Goal: Task Accomplishment & Management: Manage account settings

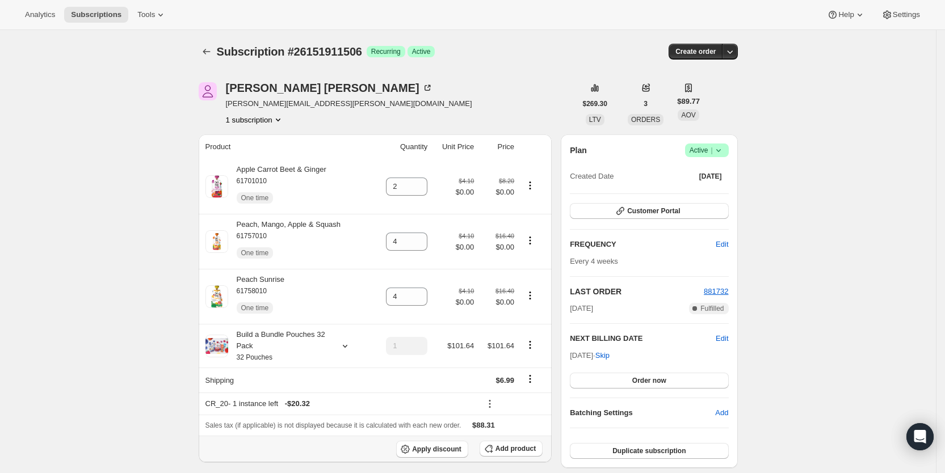
scroll to position [407, 0]
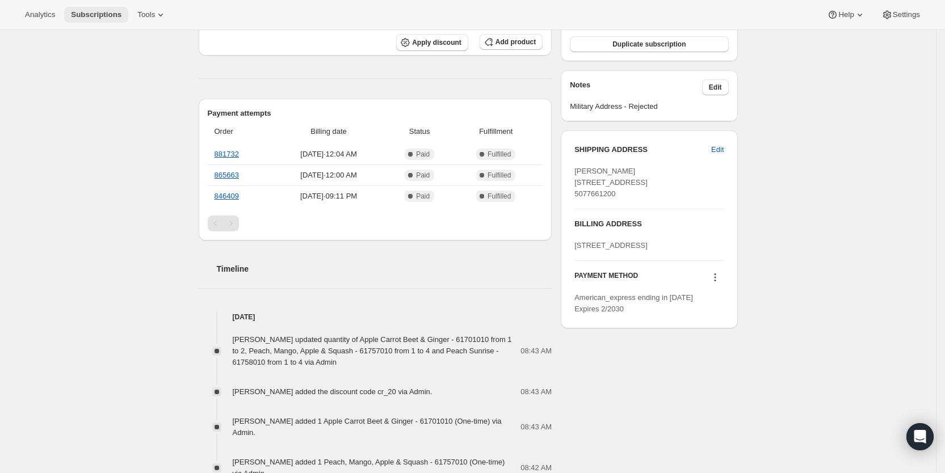
click at [91, 16] on span "Subscriptions" at bounding box center [96, 14] width 51 height 9
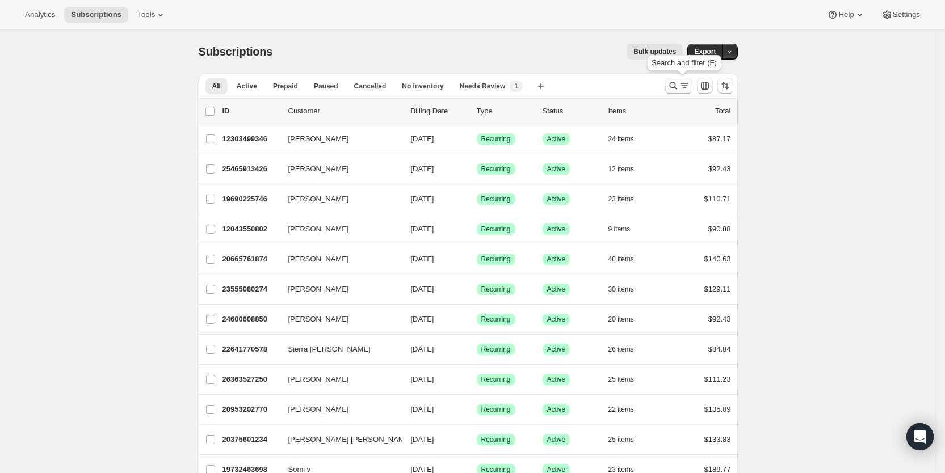
click at [684, 87] on icon "Search and filter results" at bounding box center [684, 85] width 11 height 11
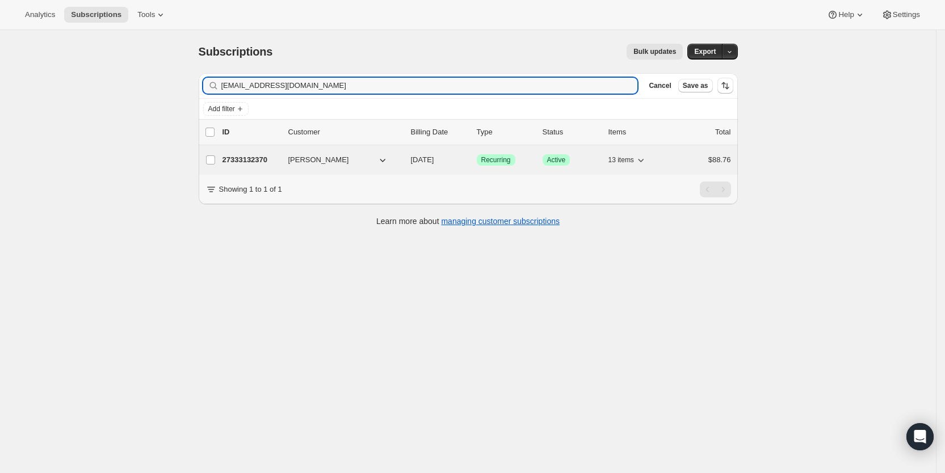
type input "[EMAIL_ADDRESS][DOMAIN_NAME]"
click at [445, 165] on p "[DATE]" at bounding box center [439, 159] width 57 height 11
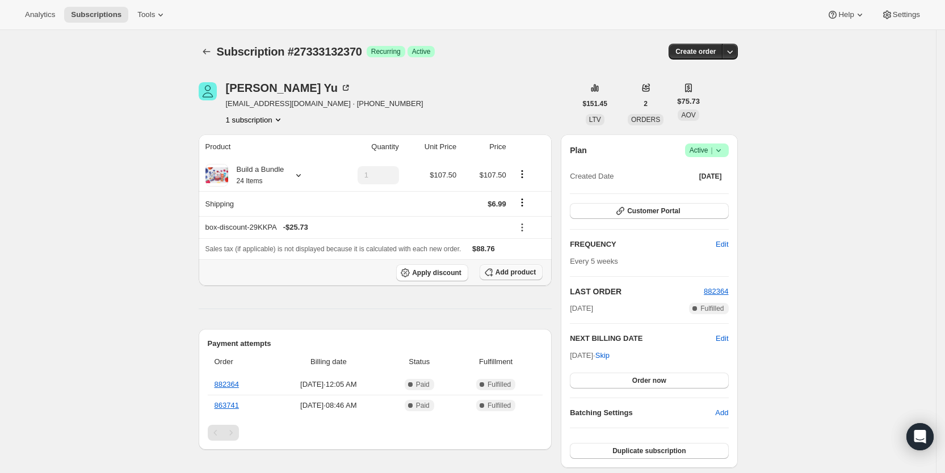
click at [523, 276] on span "Add product" at bounding box center [516, 272] width 40 height 9
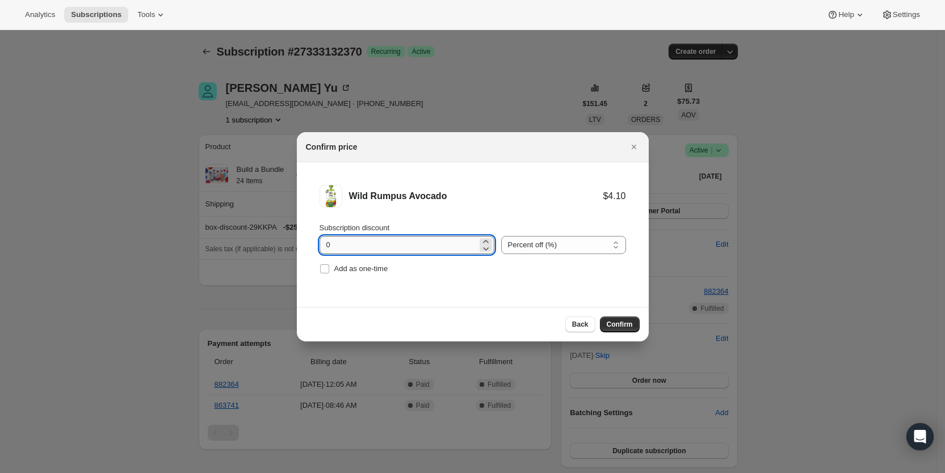
drag, startPoint x: 325, startPoint y: 248, endPoint x: 336, endPoint y: 246, distance: 10.9
click at [336, 246] on input "0" at bounding box center [399, 245] width 158 height 18
type input "100"
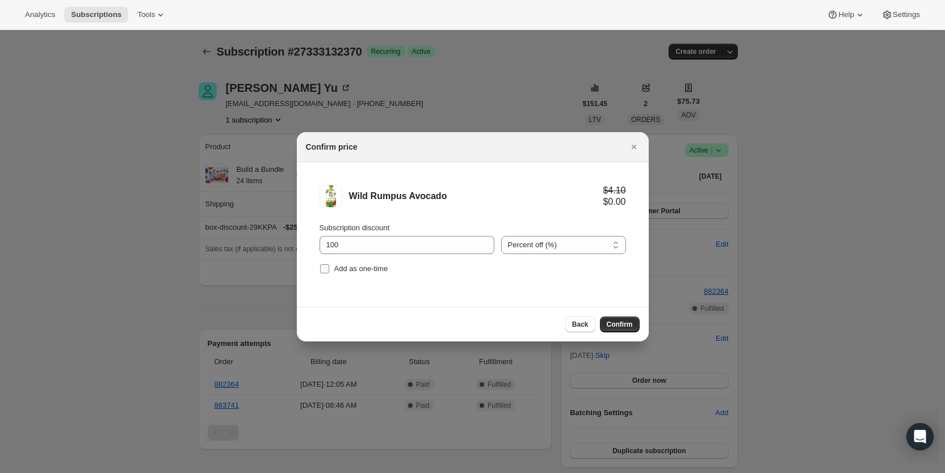
drag, startPoint x: 326, startPoint y: 270, endPoint x: 421, endPoint y: 290, distance: 96.8
click at [326, 270] on input "Add as one-time" at bounding box center [324, 269] width 9 height 9
checkbox input "true"
click at [622, 325] on span "Confirm" at bounding box center [620, 324] width 26 height 9
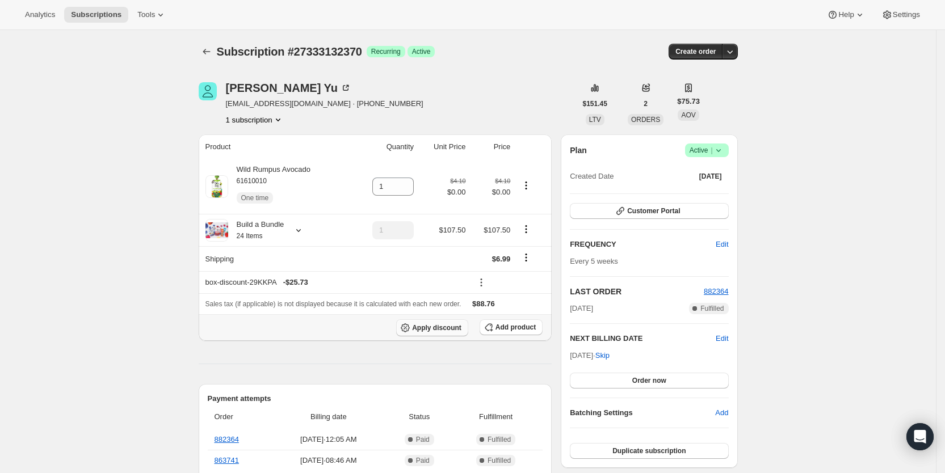
click at [442, 330] on span "Apply discount" at bounding box center [436, 328] width 49 height 9
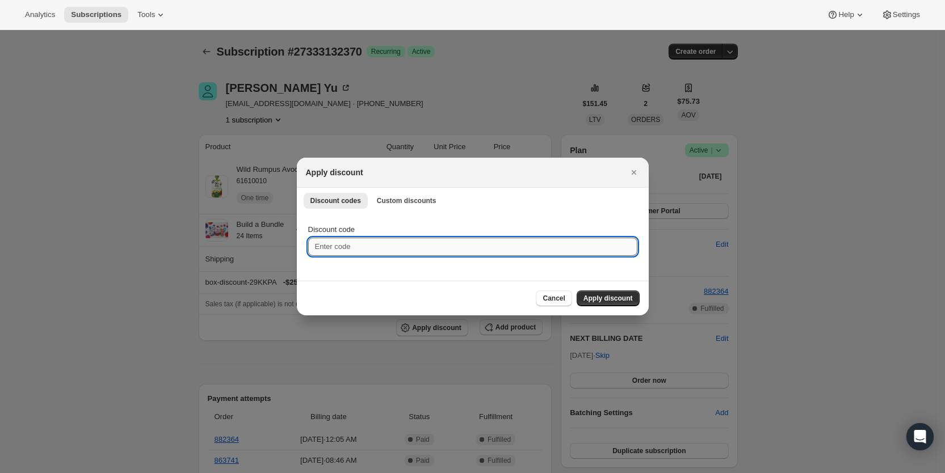
click at [351, 249] on input "Discount code" at bounding box center [472, 247] width 329 height 18
type input "cr_15"
click at [593, 299] on span "Apply discount" at bounding box center [608, 298] width 49 height 9
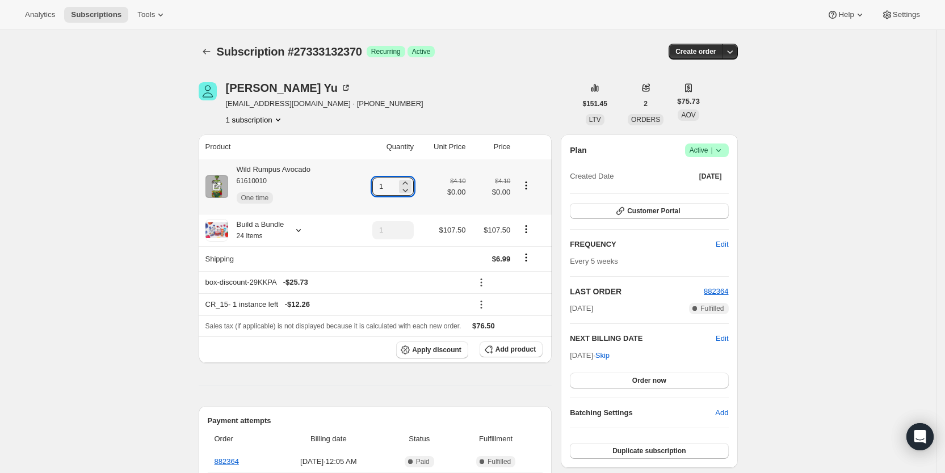
drag, startPoint x: 383, startPoint y: 186, endPoint x: 404, endPoint y: 186, distance: 21.6
click at [404, 186] on div "1" at bounding box center [392, 187] width 41 height 18
type input "3"
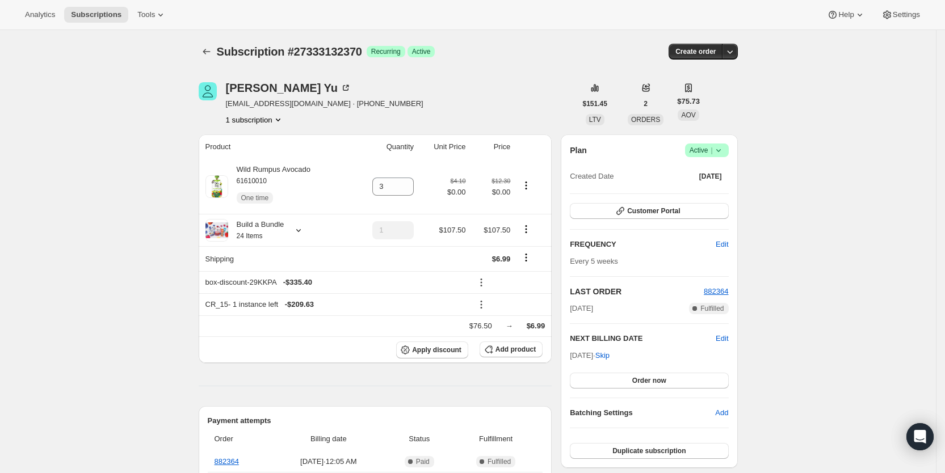
drag, startPoint x: 515, startPoint y: 49, endPoint x: 560, endPoint y: 5, distance: 62.6
click at [527, 37] on div "Subscription #27333132370. This page is ready Subscription #27333132370 Success…" at bounding box center [468, 51] width 539 height 43
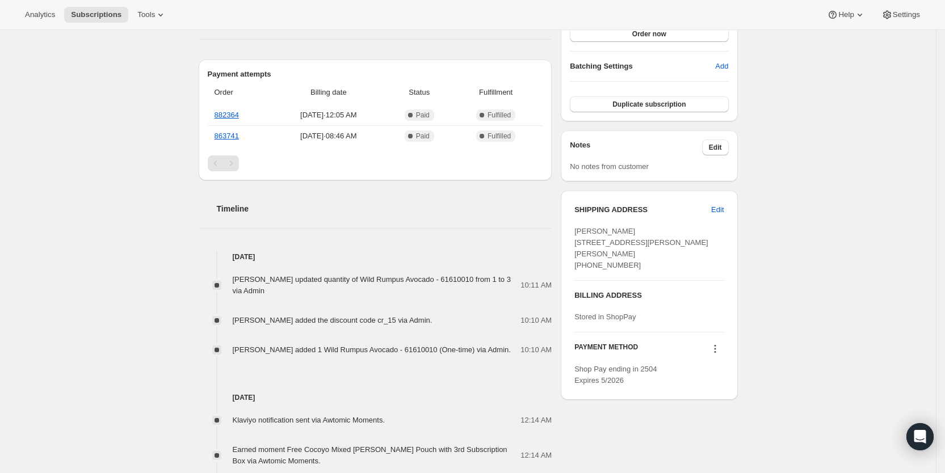
scroll to position [354, 0]
